Goal: Task Accomplishment & Management: Find specific page/section

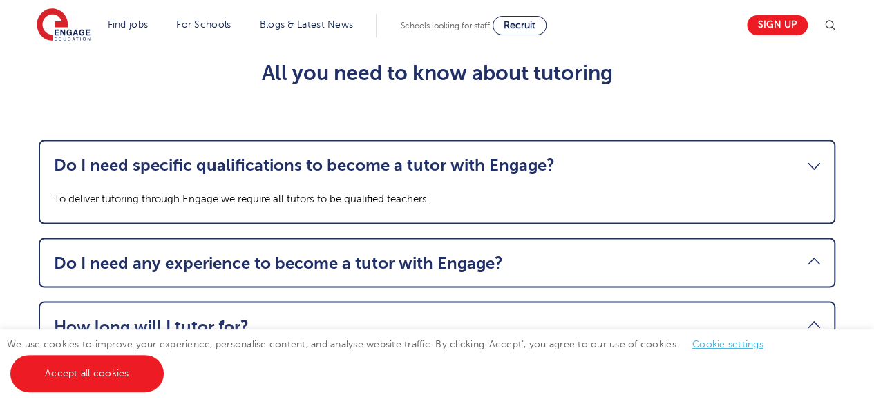
scroll to position [1326, 0]
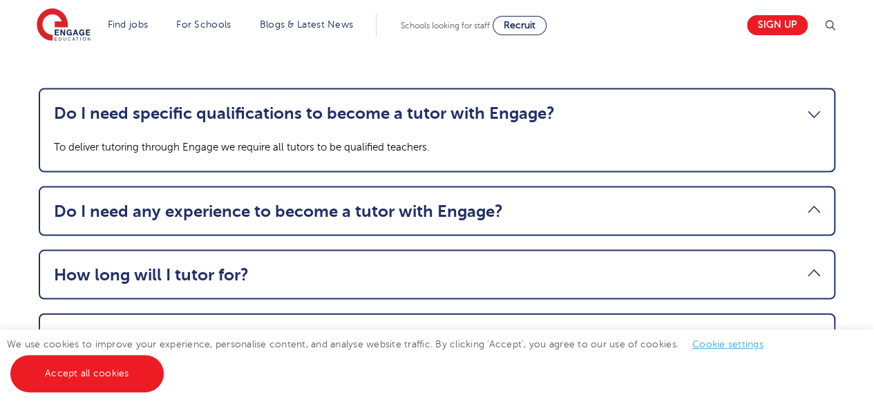
click at [224, 248] on ul "Do I need specific qualifications to become a tutor with Engage? To deliver tut…" at bounding box center [437, 289] width 797 height 402
click at [224, 221] on link "Do I need any experience to become a tutor with Engage?" at bounding box center [437, 211] width 766 height 19
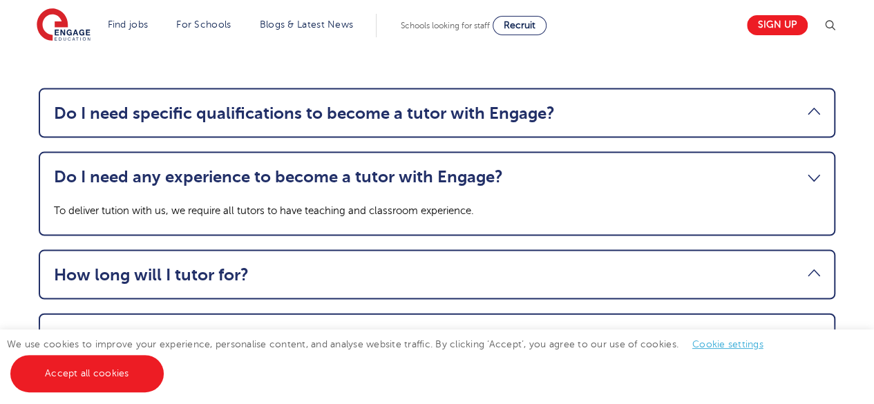
click at [152, 271] on li "How long will I tutor for? You will tutor for a minimum of 12 weeks but a cours…" at bounding box center [437, 275] width 797 height 50
click at [155, 285] on link "How long will I tutor for?" at bounding box center [437, 274] width 766 height 19
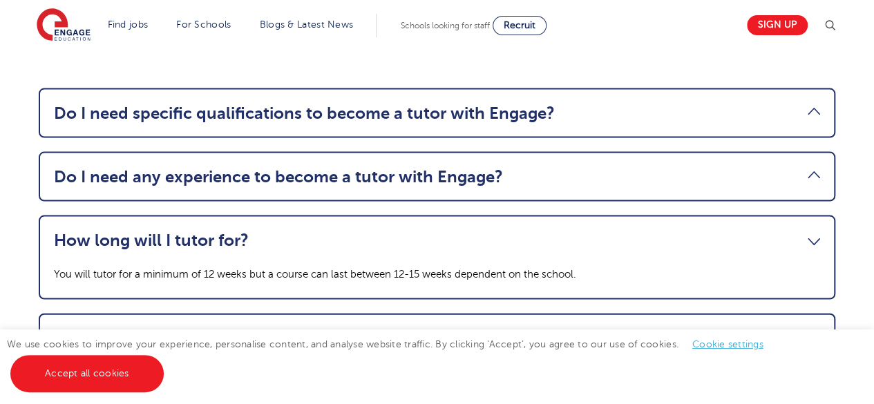
click at [3, 242] on main "Tutoring Jobs Find your perfect tutoring job with Engage Education! Register yo…" at bounding box center [437, 139] width 874 height 2930
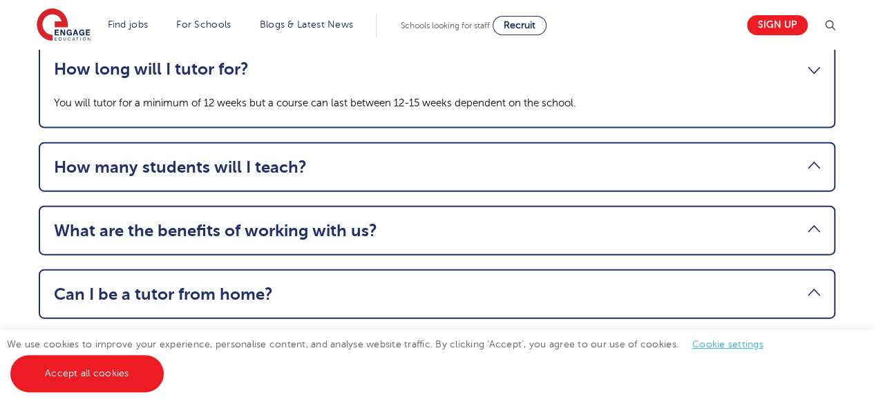
scroll to position [1520, 0]
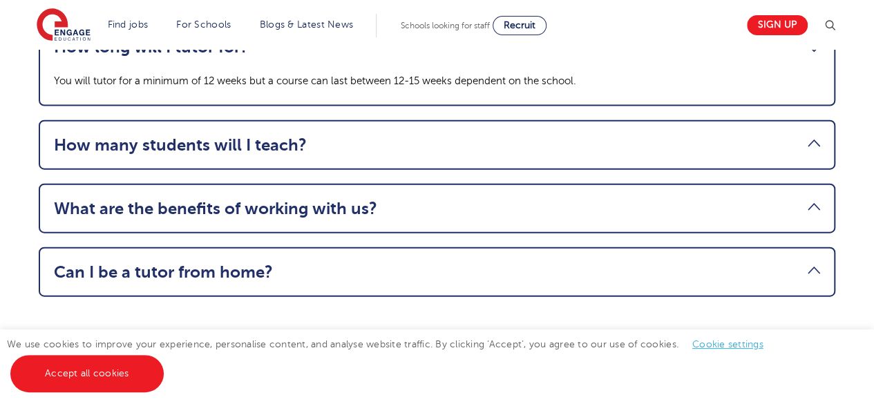
click at [164, 147] on link "How many students will I teach?" at bounding box center [437, 144] width 766 height 19
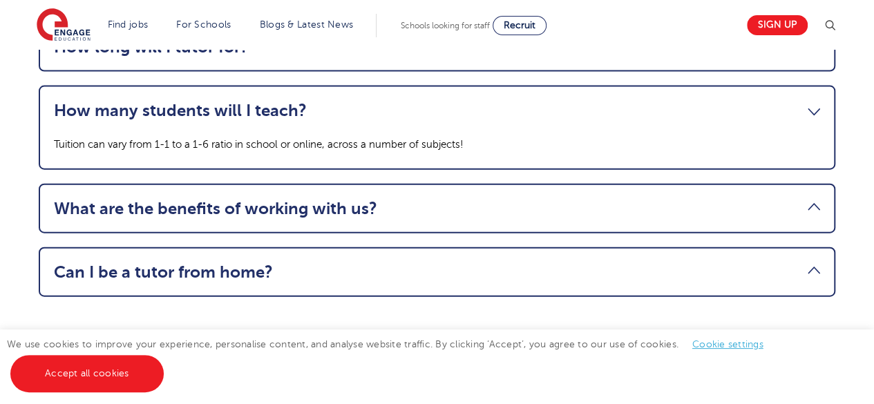
click at [135, 212] on link "What are the benefits of working with us?" at bounding box center [437, 208] width 766 height 19
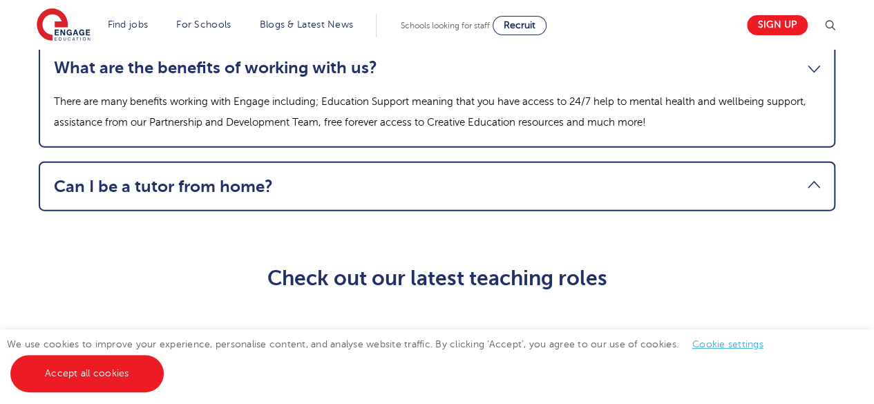
scroll to position [1630, 0]
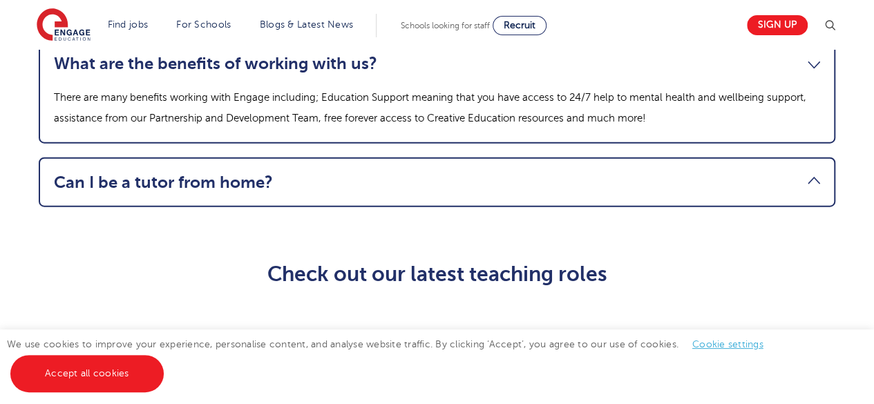
click at [162, 192] on link "Can I be a tutor from home?" at bounding box center [437, 182] width 766 height 19
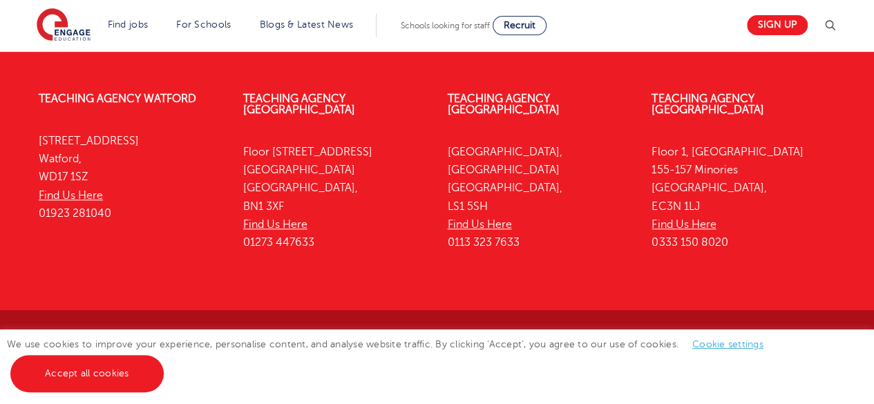
scroll to position [2871, 0]
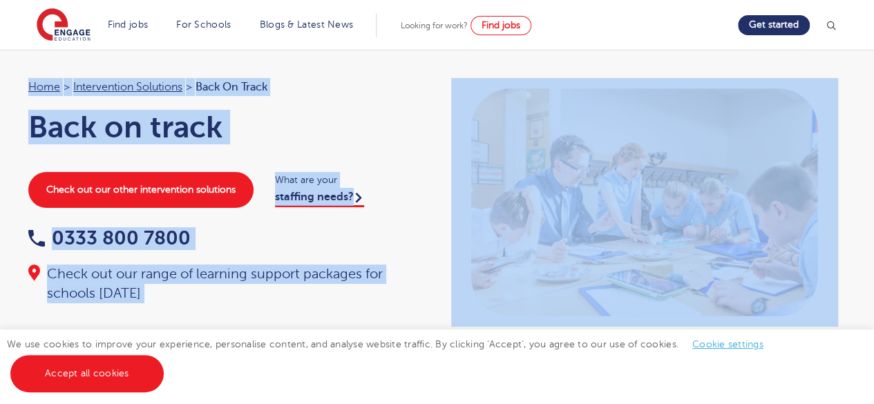
drag, startPoint x: 0, startPoint y: 0, endPoint x: 14, endPoint y: -15, distance: 20.5
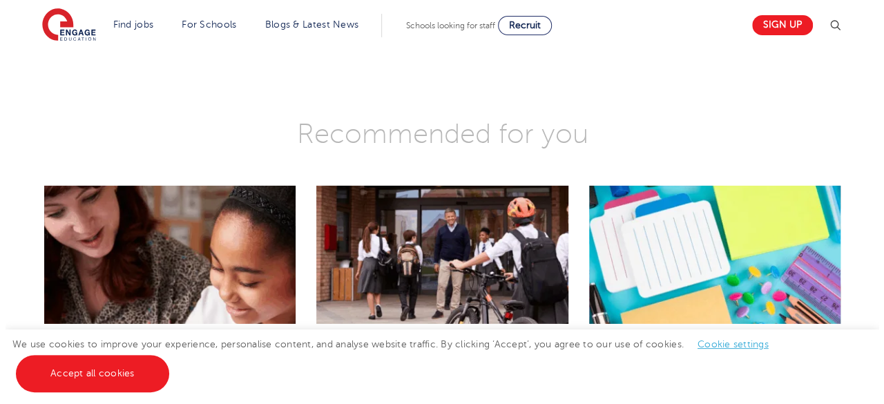
scroll to position [2101, 0]
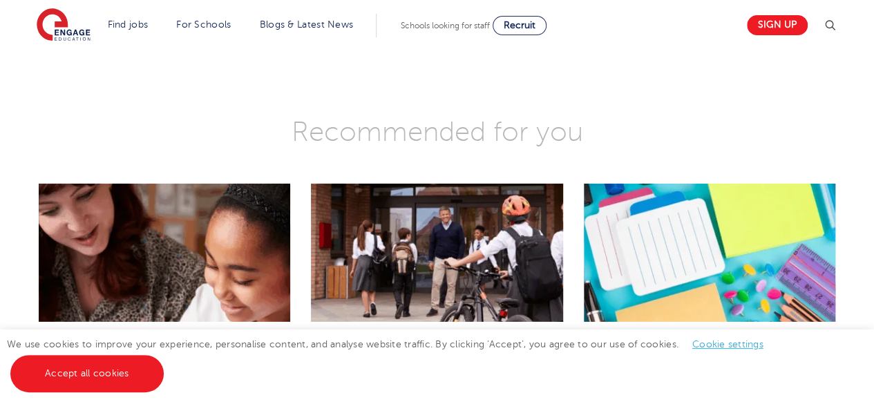
click at [835, 26] on img at bounding box center [829, 25] width 17 height 17
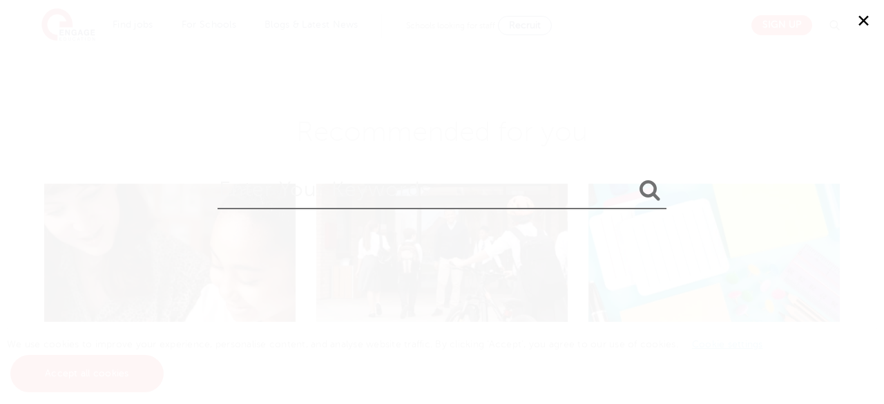
click at [460, 198] on input "search" at bounding box center [442, 186] width 449 height 45
type input "Tutor"
click at [633, 178] on button "submit" at bounding box center [649, 191] width 33 height 26
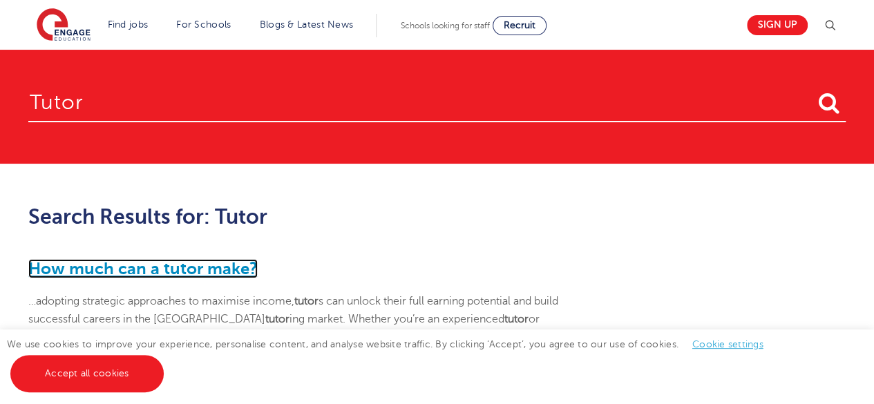
click at [225, 270] on link "How much can a tutor make?" at bounding box center [142, 268] width 229 height 19
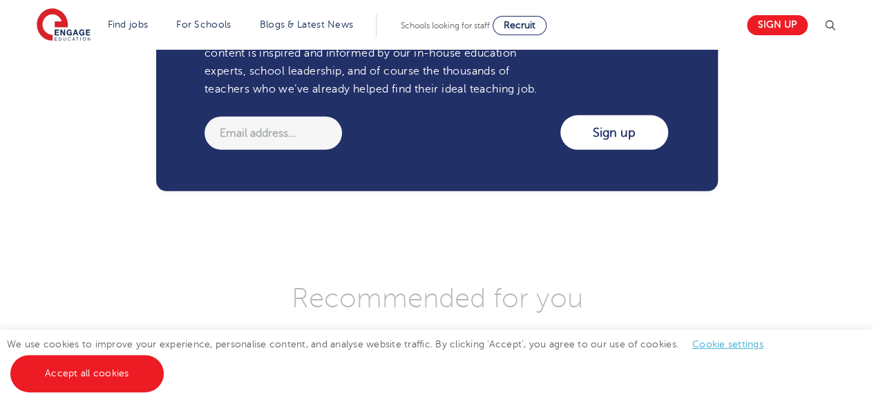
scroll to position [1962, 0]
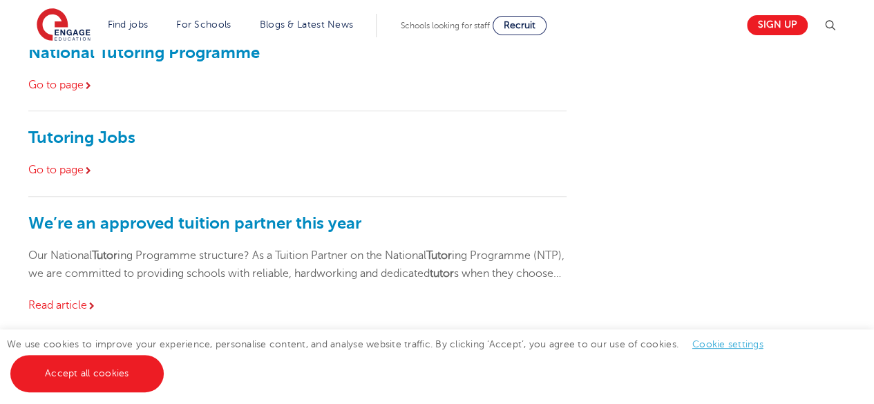
scroll to position [553, 0]
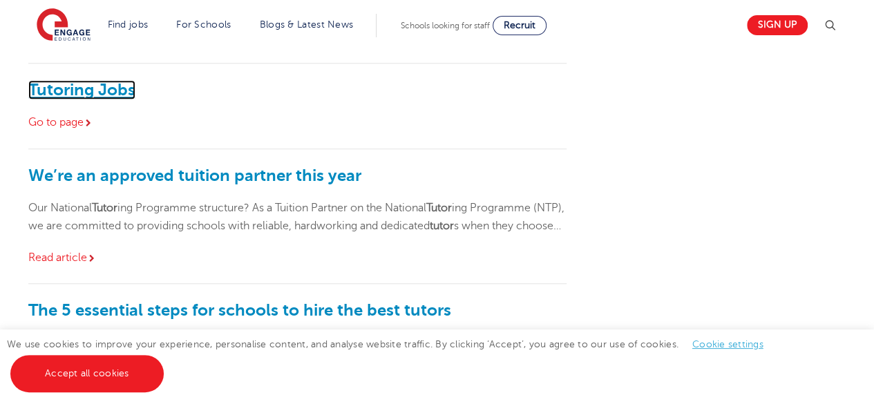
click at [115, 80] on link "Tutoring Jobs" at bounding box center [81, 89] width 107 height 19
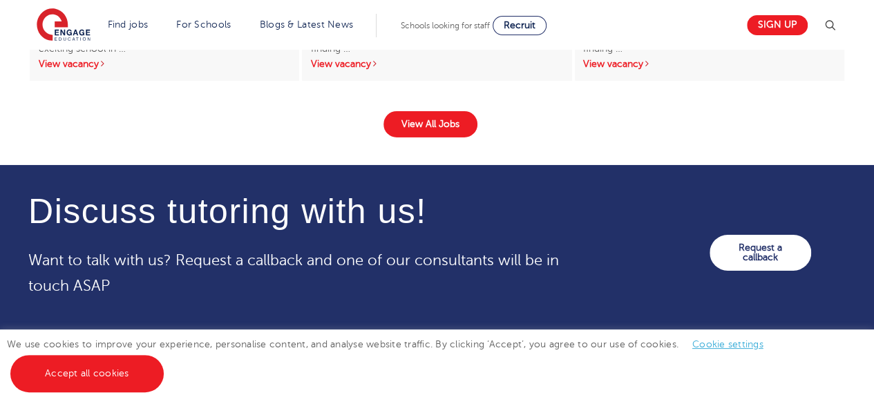
scroll to position [2349, 0]
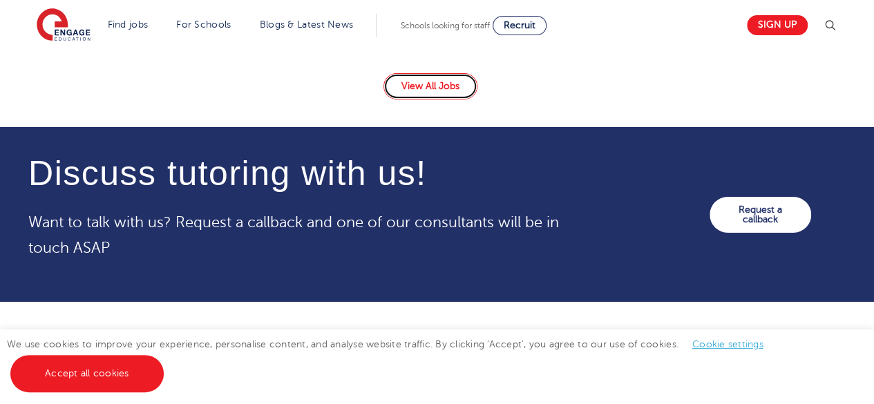
click at [397, 99] on link "View All Jobs" at bounding box center [430, 86] width 94 height 26
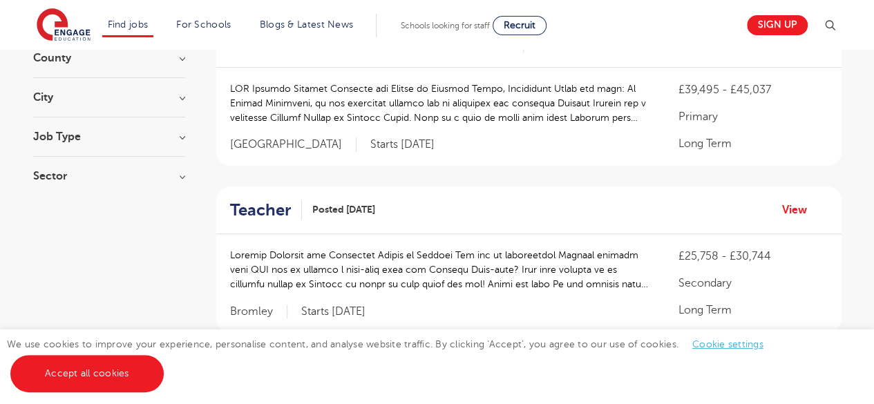
scroll to position [221, 0]
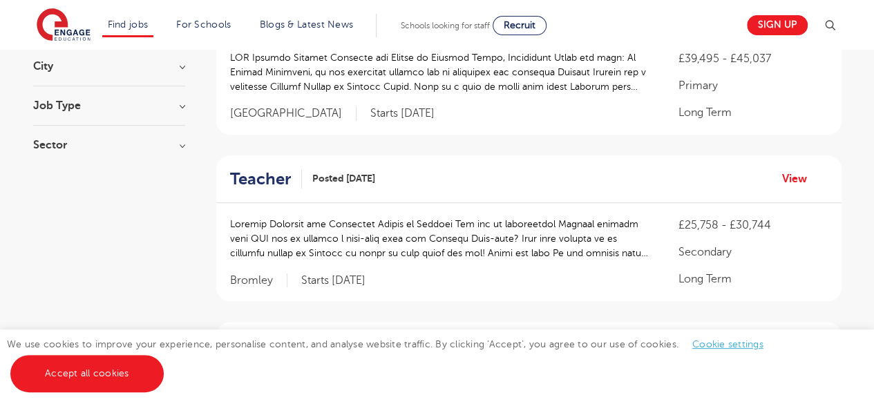
click at [181, 142] on h3 "Sector" at bounding box center [109, 145] width 152 height 11
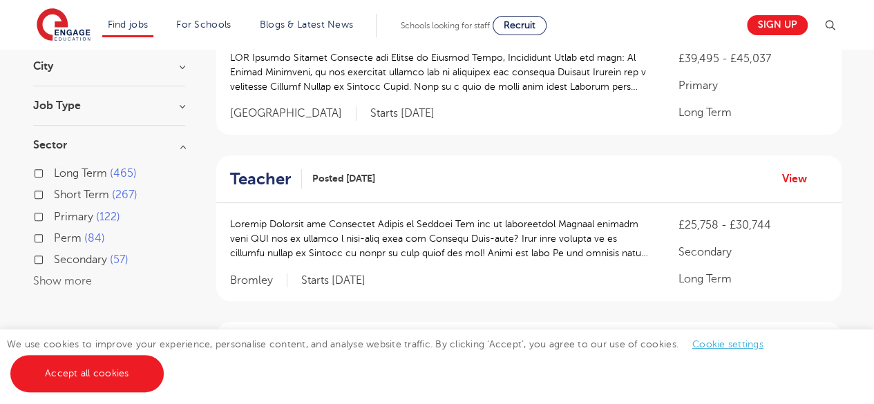
click at [69, 276] on button "Show more" at bounding box center [62, 281] width 59 height 12
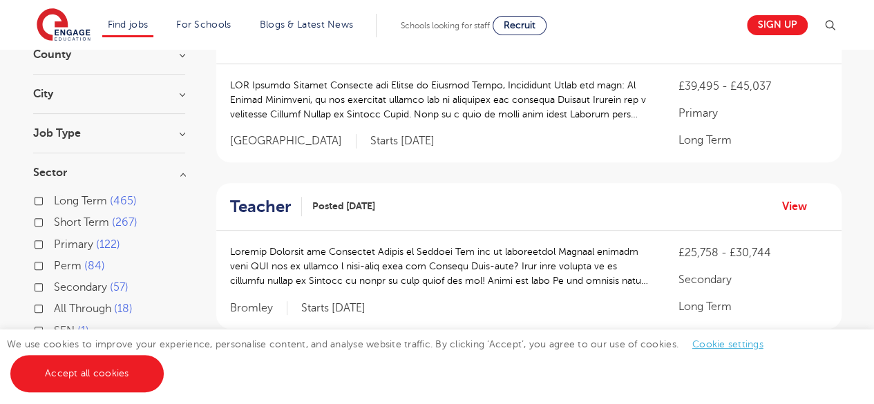
scroll to position [138, 0]
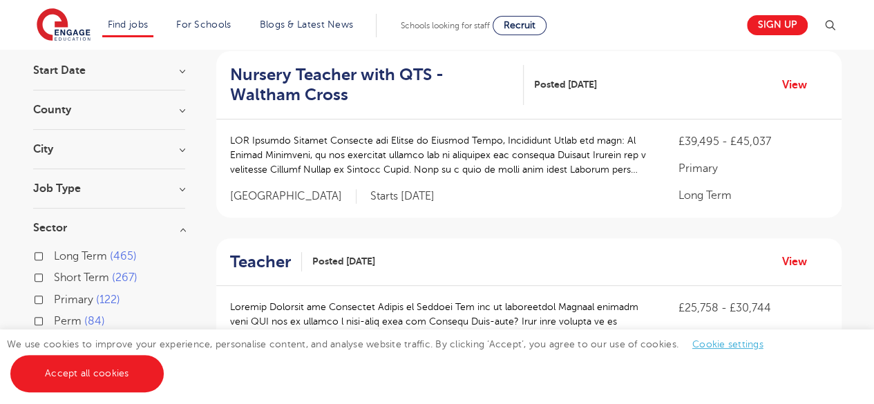
drag, startPoint x: 166, startPoint y: 175, endPoint x: 175, endPoint y: 190, distance: 18.0
click at [175, 190] on section "Start Date September 116 October 40 November 39 [DATE] Show more County [GEOGRA…" at bounding box center [109, 247] width 152 height 365
click at [175, 190] on h3 "Job Type" at bounding box center [109, 188] width 152 height 11
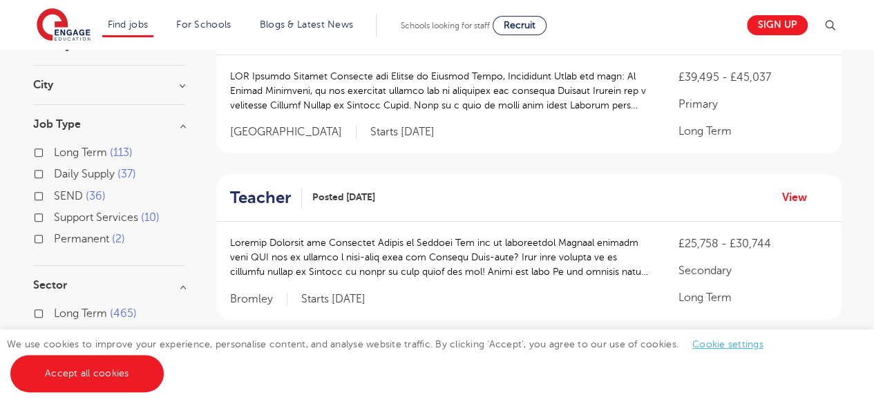
scroll to position [221, 0]
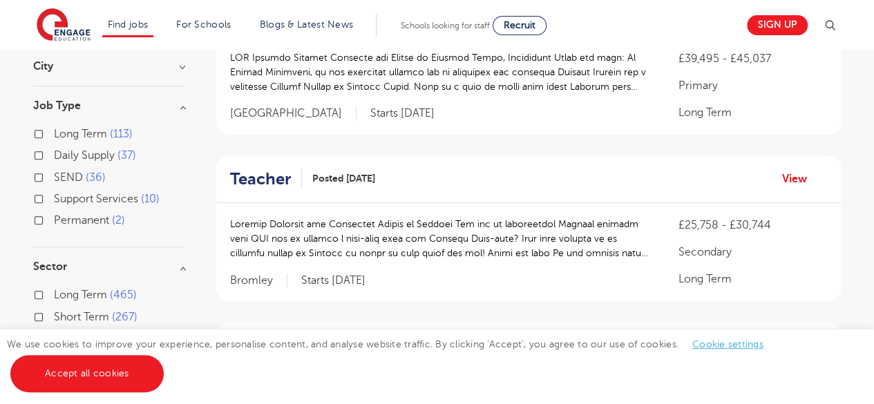
click at [106, 154] on span "Daily Supply" at bounding box center [84, 155] width 61 height 12
click at [63, 154] on input "Daily Supply 37" at bounding box center [58, 153] width 9 height 9
checkbox input "true"
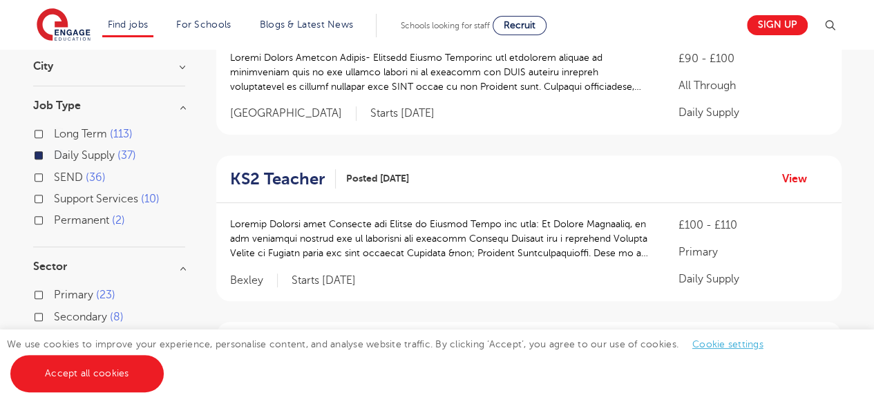
click at [135, 202] on span "Support Services" at bounding box center [96, 199] width 84 height 12
click at [63, 202] on input "Support Services 10" at bounding box center [58, 197] width 9 height 9
checkbox input "true"
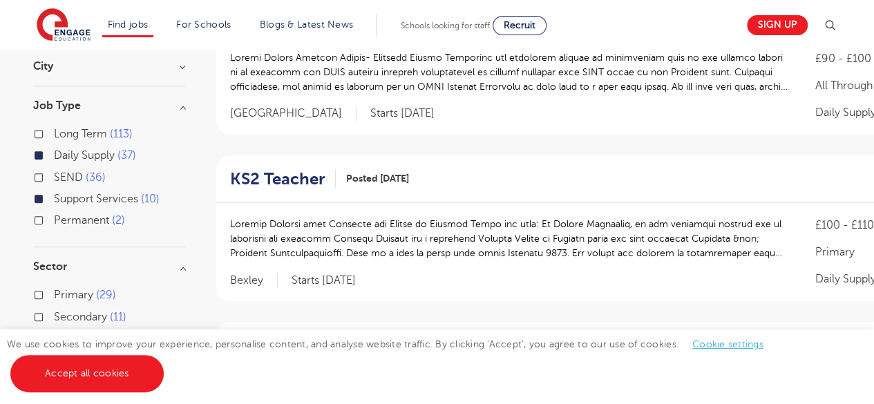
click at [106, 216] on span "Permanent" at bounding box center [81, 220] width 55 height 12
click at [63, 216] on input "Permanent 2" at bounding box center [58, 218] width 9 height 9
checkbox input "true"
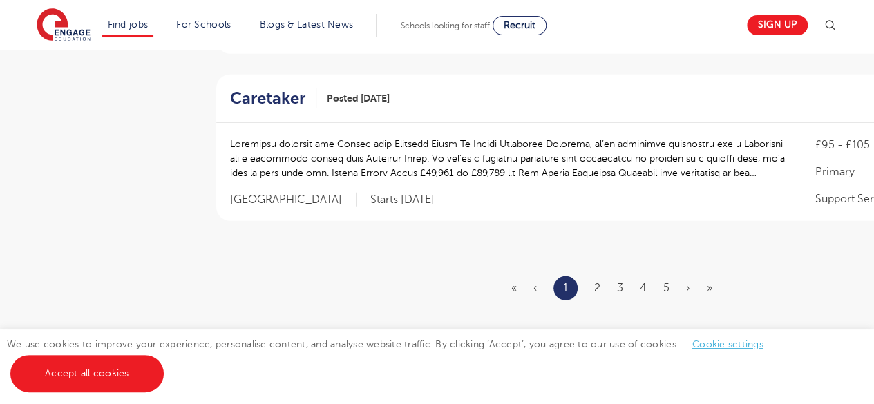
scroll to position [1768, 0]
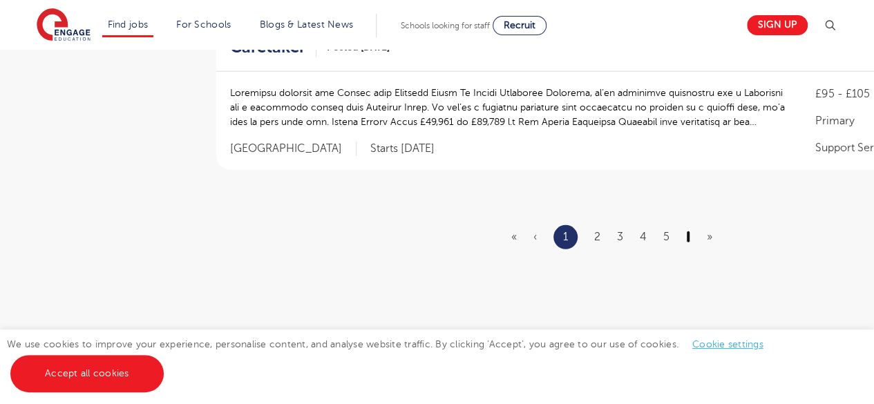
click at [688, 233] on link "›" at bounding box center [688, 237] width 4 height 12
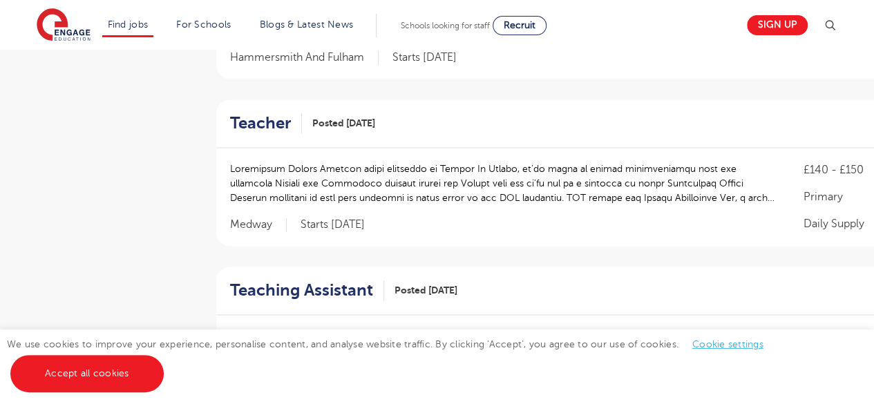
scroll to position [1050, 0]
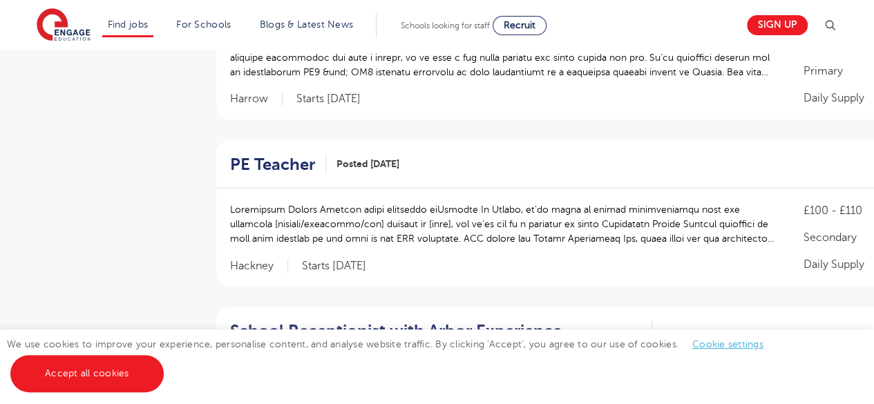
click at [805, 157] on div "PE Teacher Posted [DATE] View" at bounding box center [612, 165] width 792 height 48
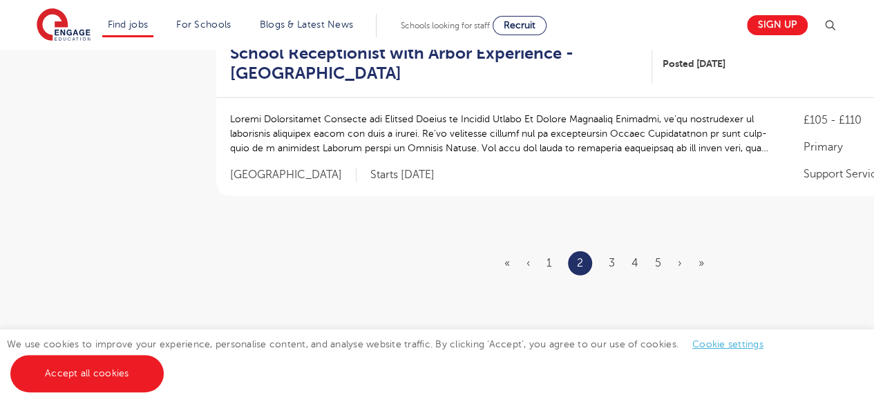
scroll to position [1768, 0]
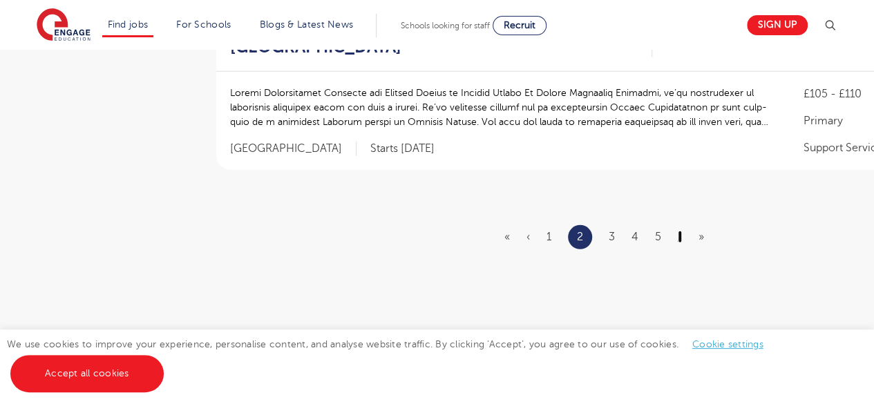
click at [678, 239] on link "›" at bounding box center [680, 237] width 4 height 12
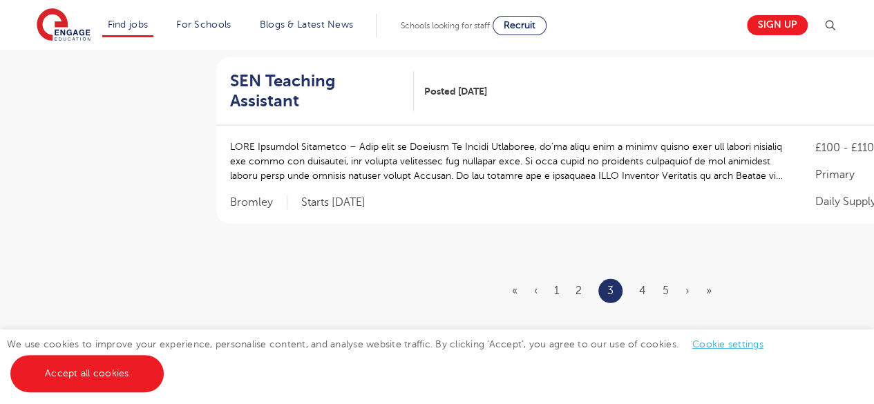
scroll to position [1713, 0]
click at [687, 283] on li "›" at bounding box center [687, 292] width 4 height 18
click at [686, 286] on link "›" at bounding box center [687, 292] width 4 height 12
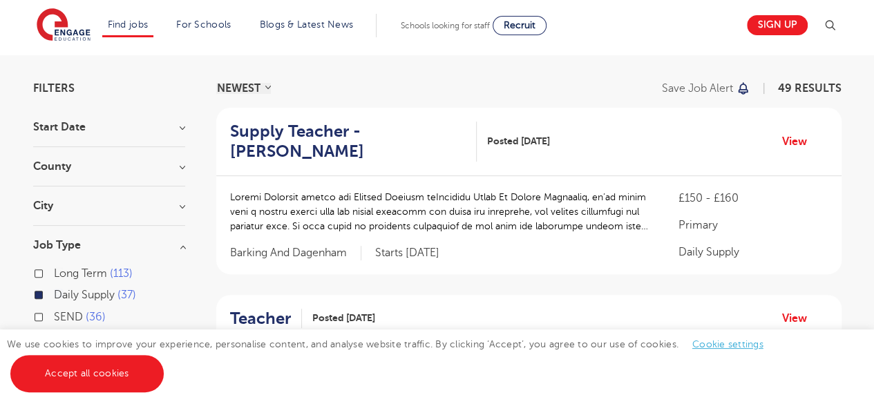
scroll to position [83, 0]
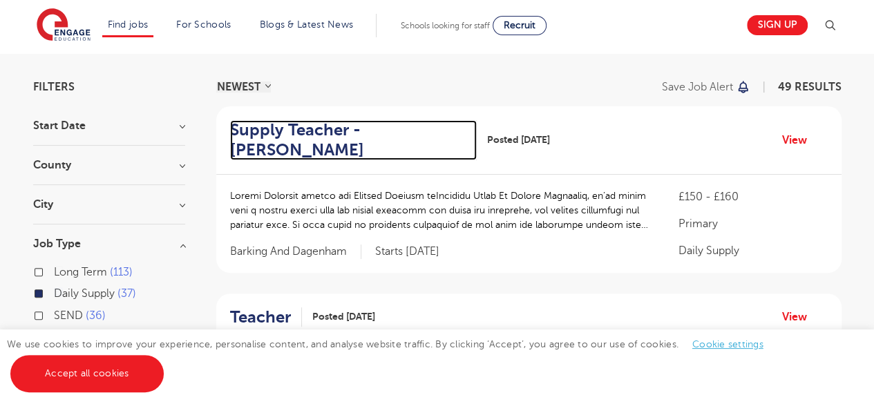
click at [442, 125] on h2 "Supply Teacher - Chadwell Heath" at bounding box center [348, 140] width 236 height 40
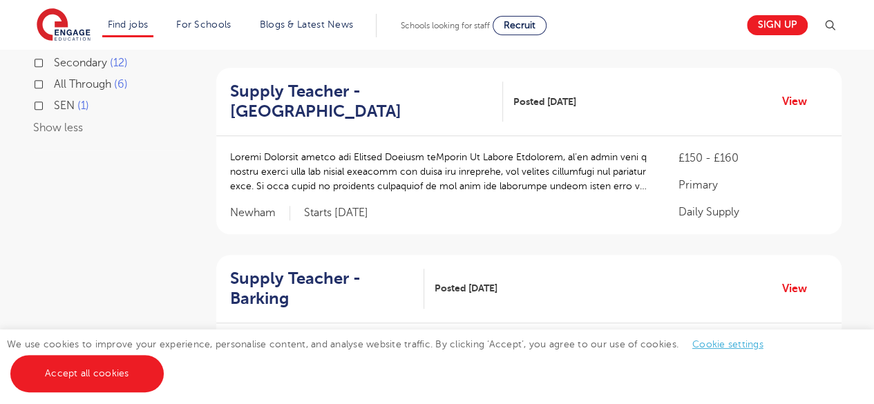
scroll to position [470, 0]
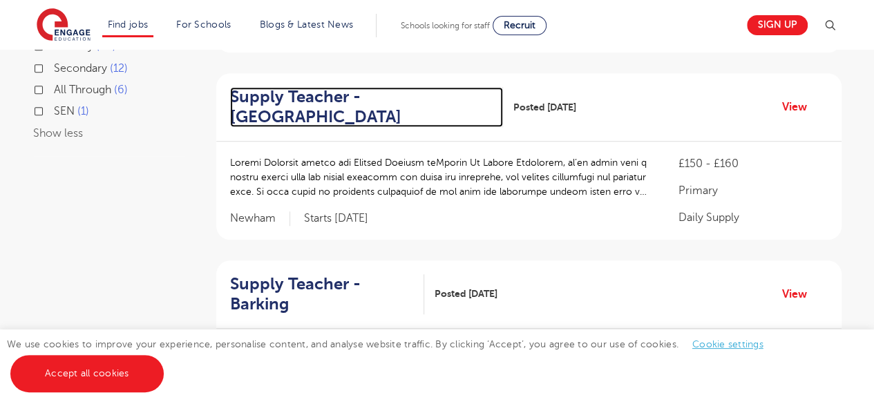
click at [268, 104] on h2 "Supply Teacher - Newham" at bounding box center [361, 107] width 263 height 40
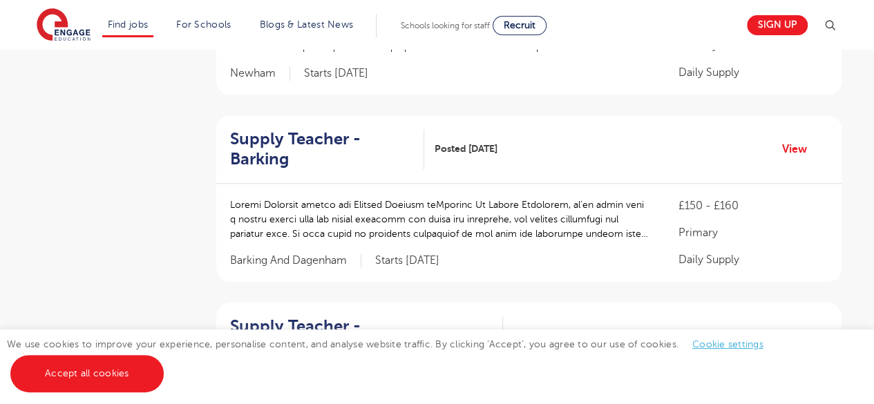
scroll to position [636, 0]
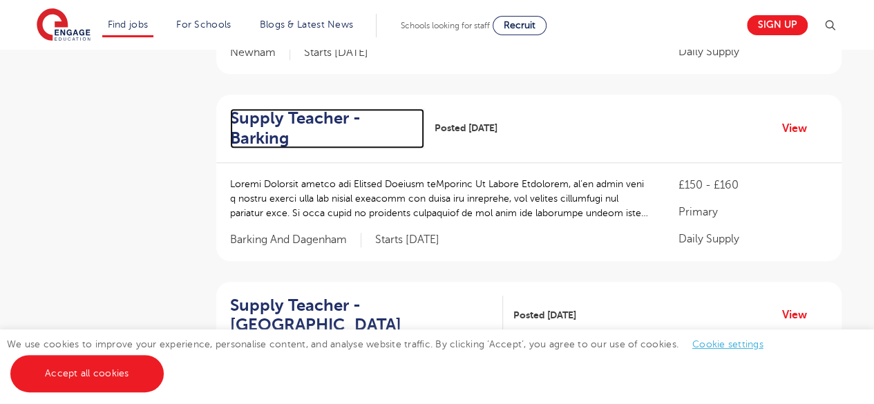
click at [258, 133] on h2 "Supply Teacher - Barking" at bounding box center [321, 128] width 183 height 40
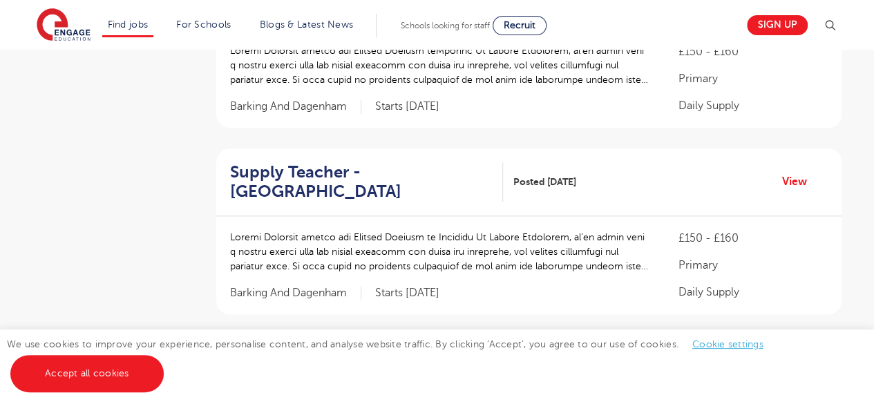
scroll to position [829, 0]
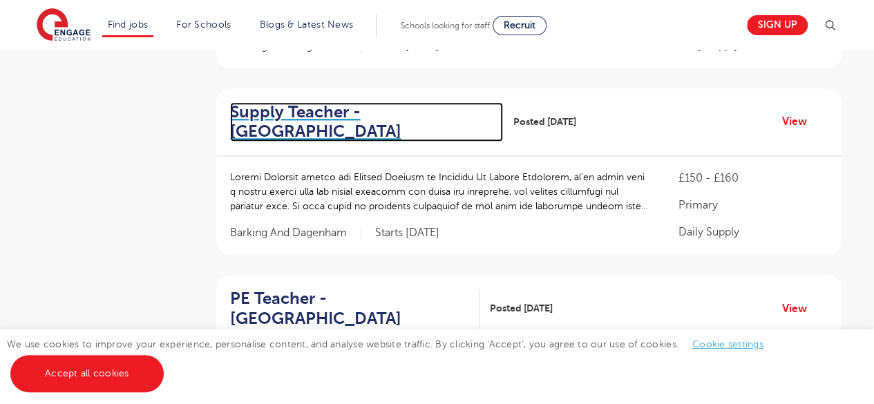
click at [263, 140] on h2 "Supply Teacher - Dagenham" at bounding box center [361, 122] width 263 height 40
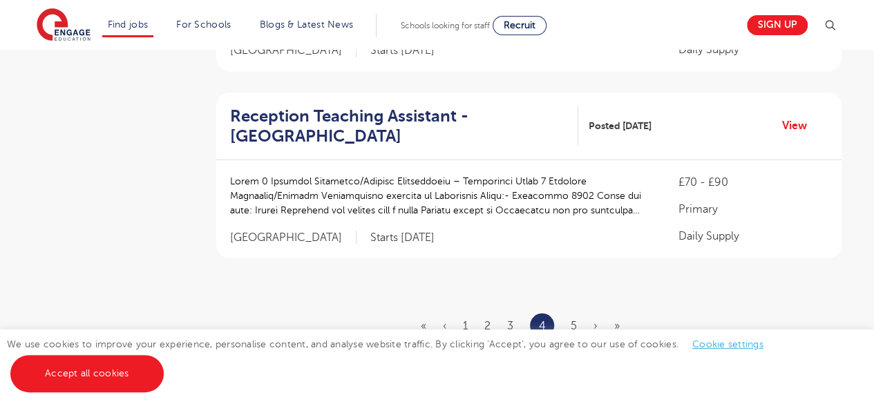
scroll to position [1741, 0]
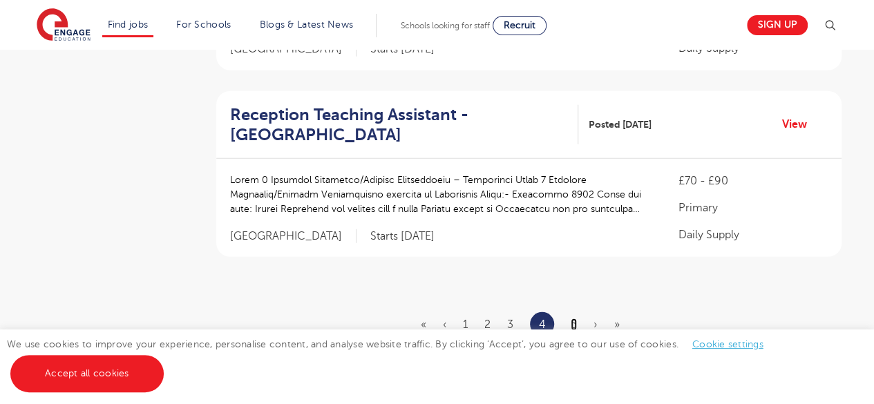
click at [573, 318] on link "5" at bounding box center [574, 324] width 6 height 12
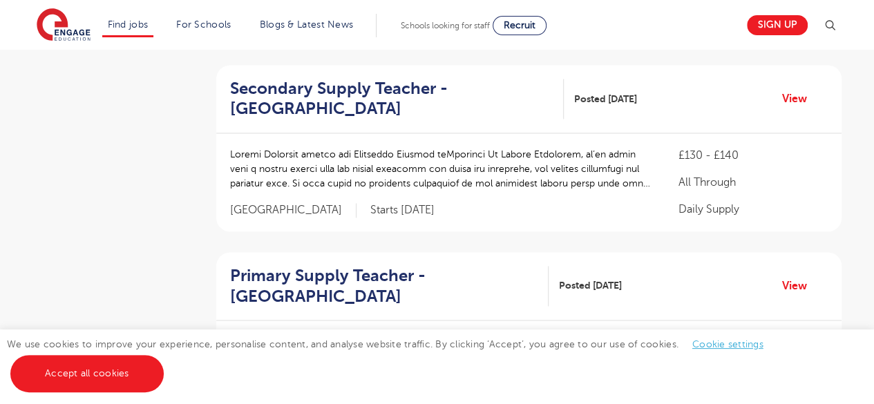
scroll to position [1161, 0]
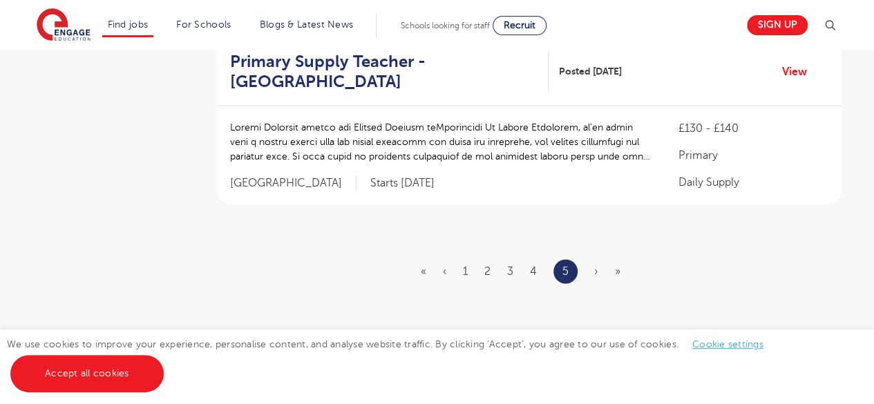
scroll to position [1630, 0]
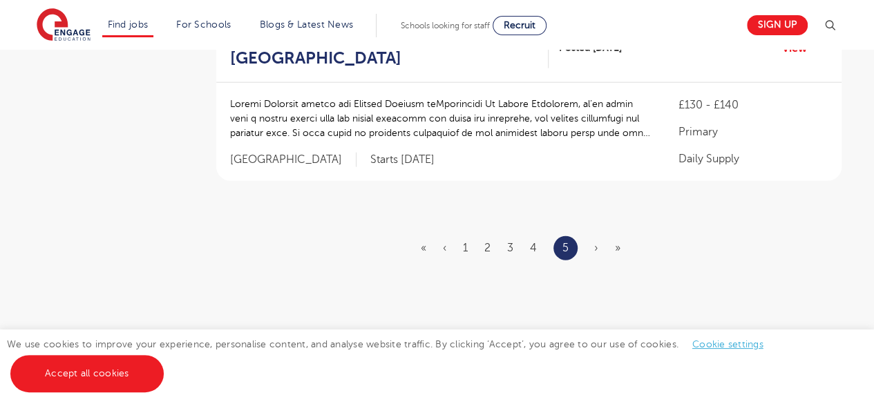
click at [593, 245] on ul "« ‹ 1 2 3 4 5 › »" at bounding box center [529, 248] width 216 height 24
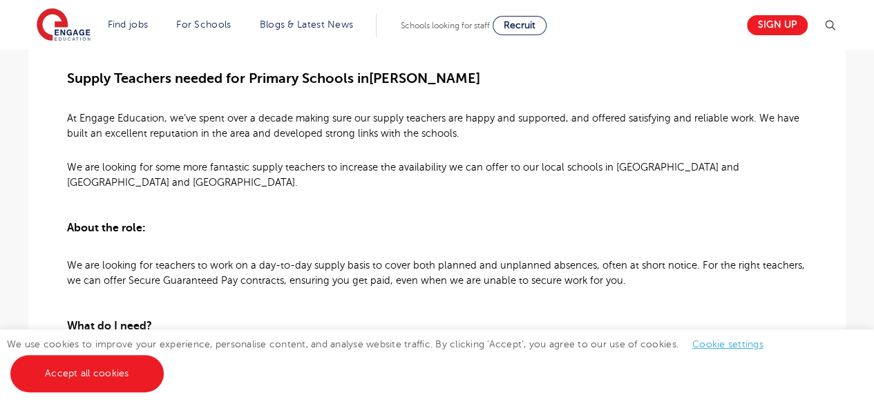
scroll to position [359, 0]
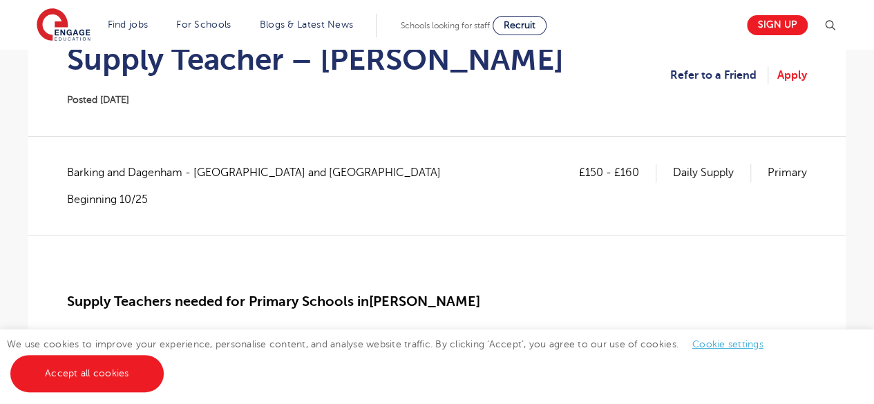
scroll to position [166, 0]
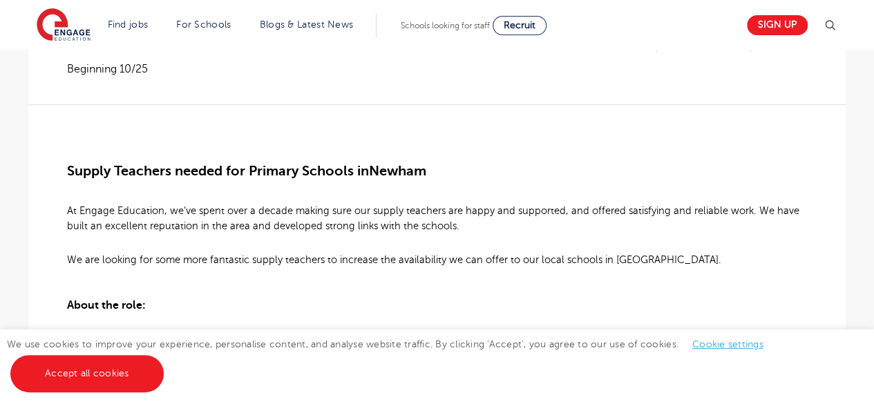
scroll to position [249, 0]
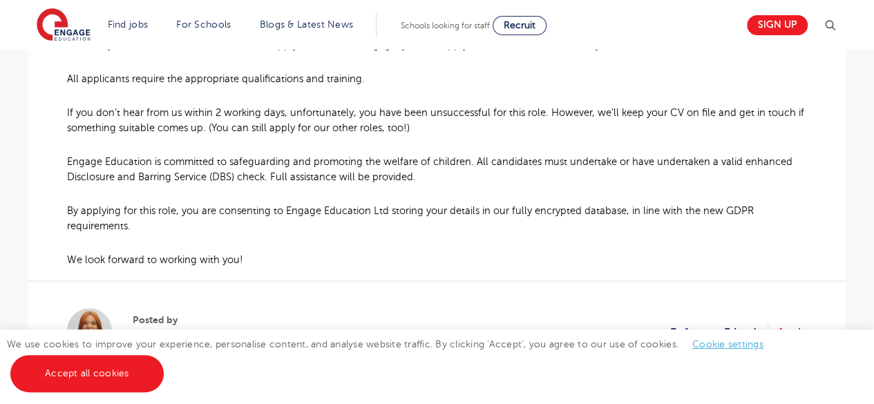
scroll to position [1078, 0]
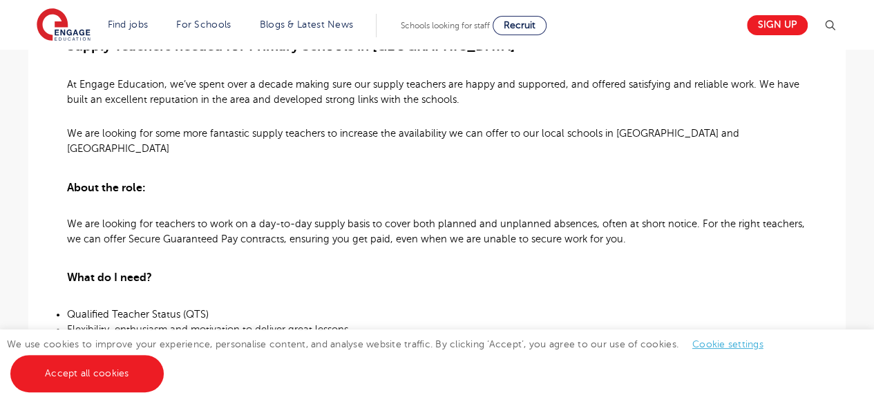
scroll to position [387, 0]
